Goal: Book appointment/travel/reservation

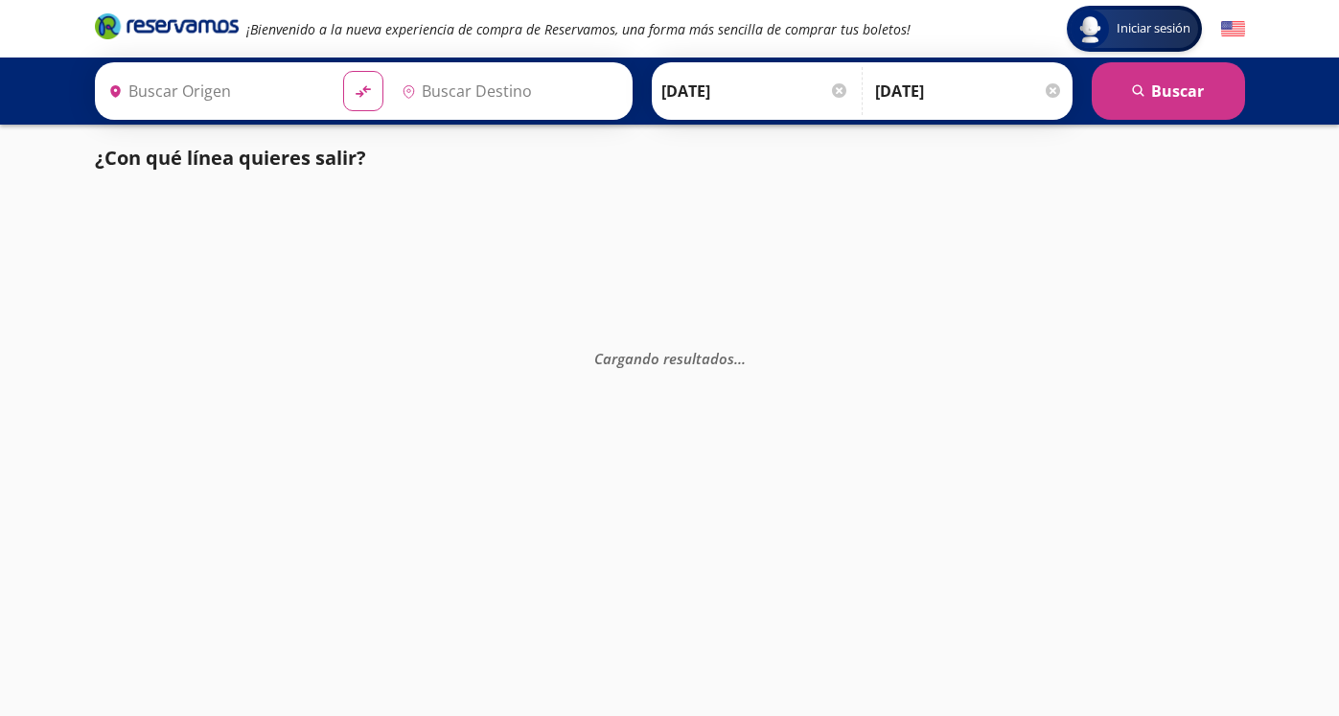
type input "[GEOGRAPHIC_DATA], [GEOGRAPHIC_DATA]"
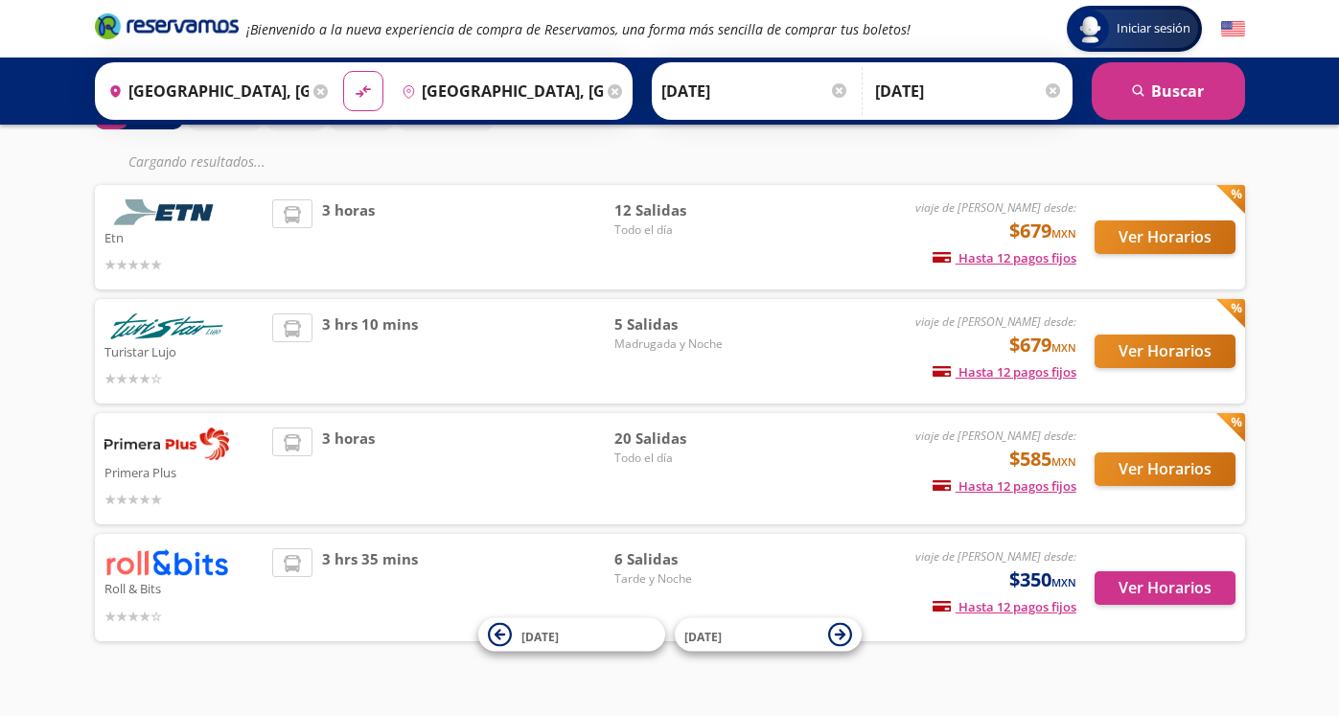
scroll to position [148, 0]
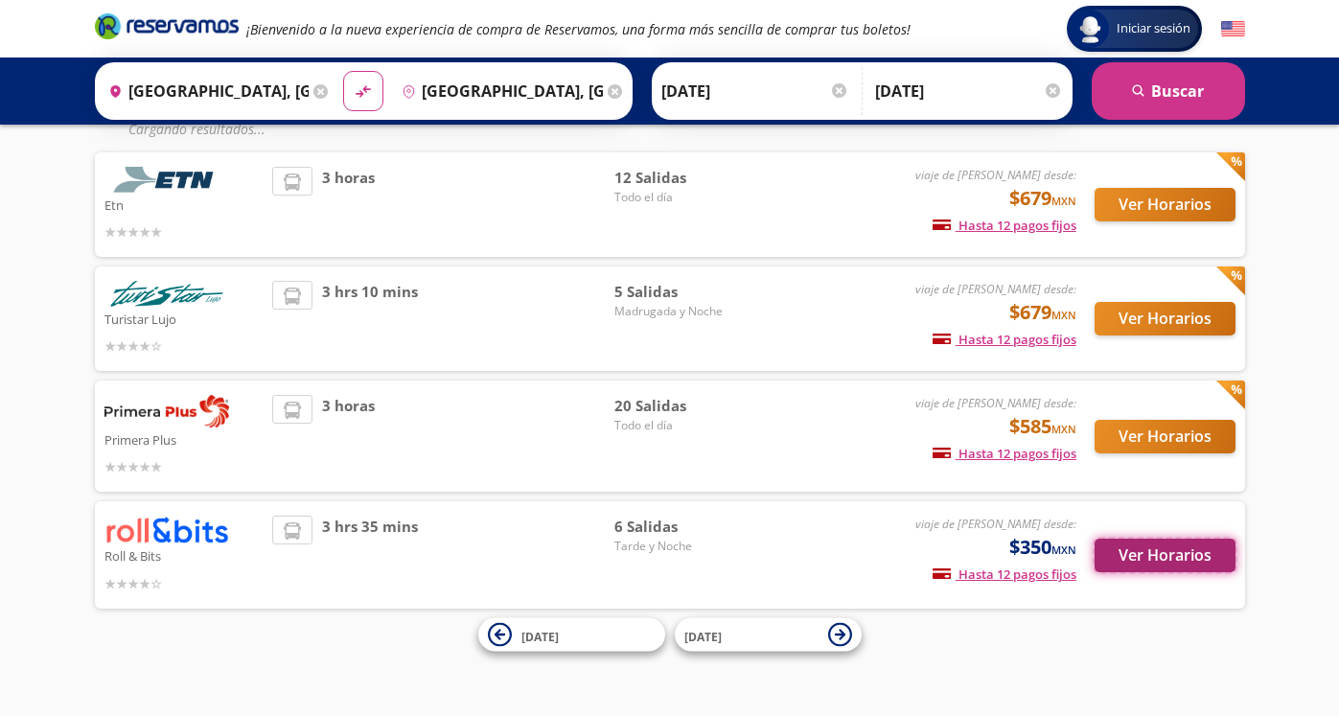
click at [1121, 557] on button "Ver Horarios" at bounding box center [1164, 556] width 141 height 34
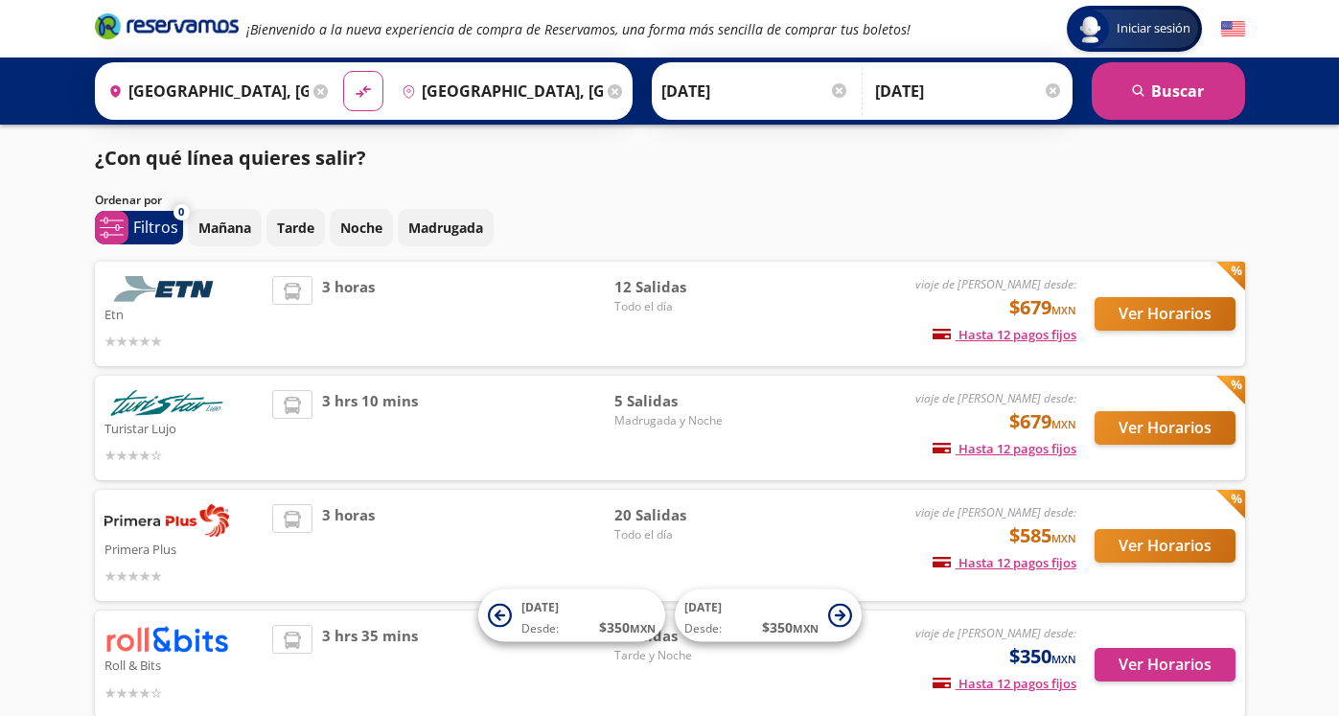
scroll to position [109, 0]
